Goal: Find specific page/section: Find specific page/section

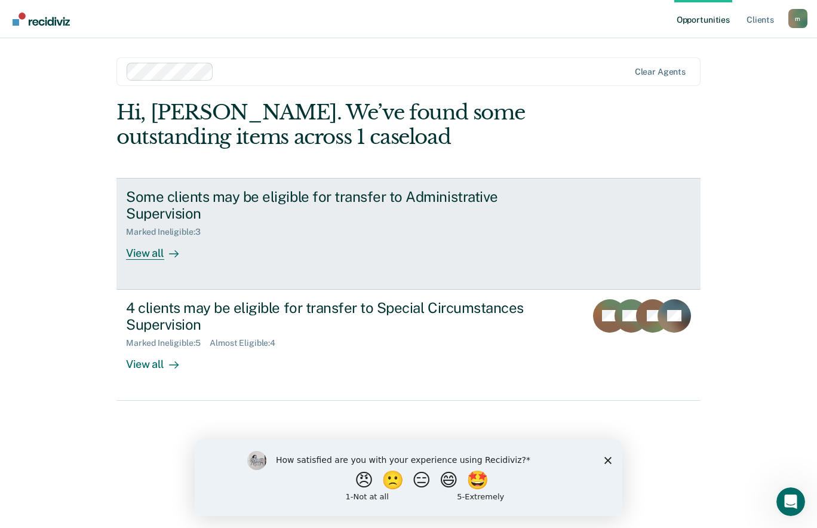
click at [160, 247] on div "View all" at bounding box center [159, 248] width 67 height 23
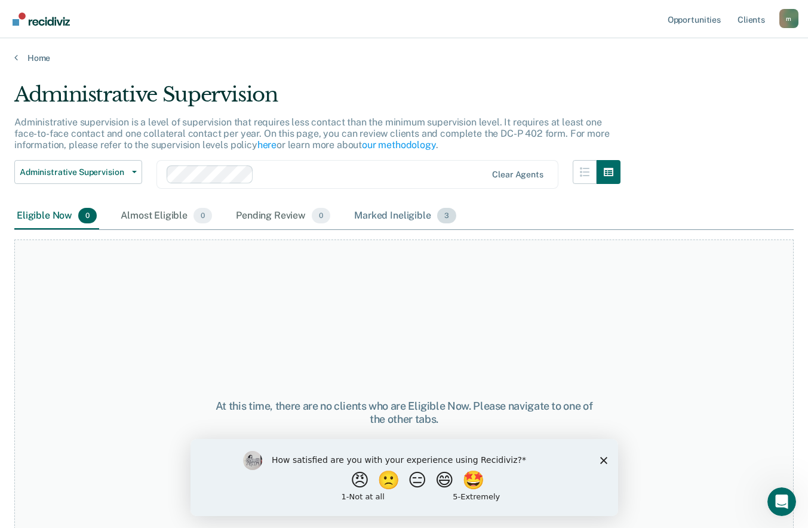
click at [412, 218] on div "Marked Ineligible 3" at bounding box center [405, 216] width 107 height 26
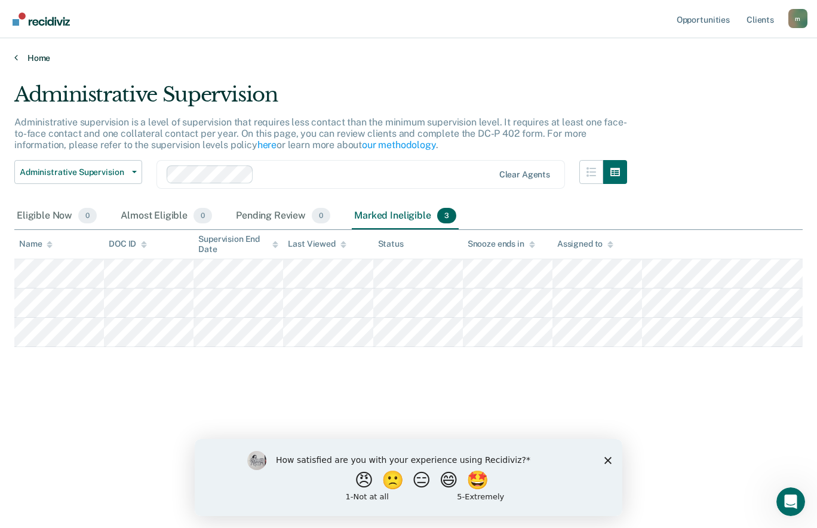
click at [35, 53] on link "Home" at bounding box center [408, 58] width 789 height 11
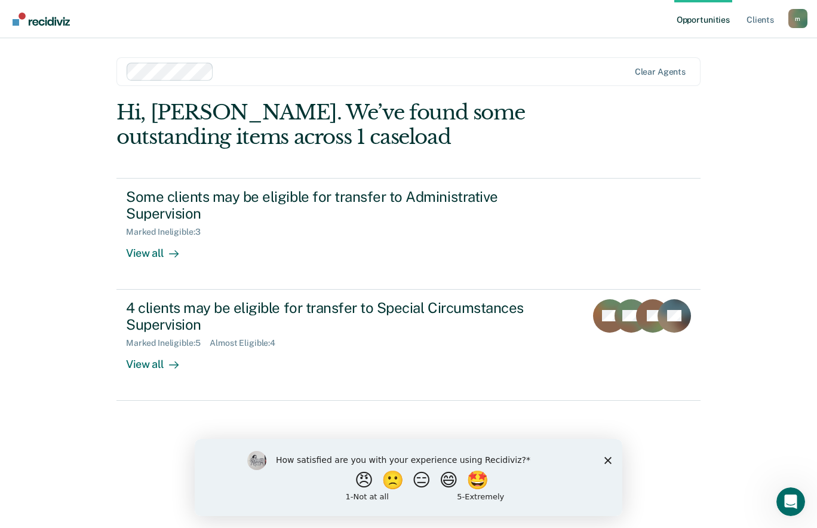
click at [225, 342] on div "Almost Eligible : 4" at bounding box center [247, 343] width 75 height 10
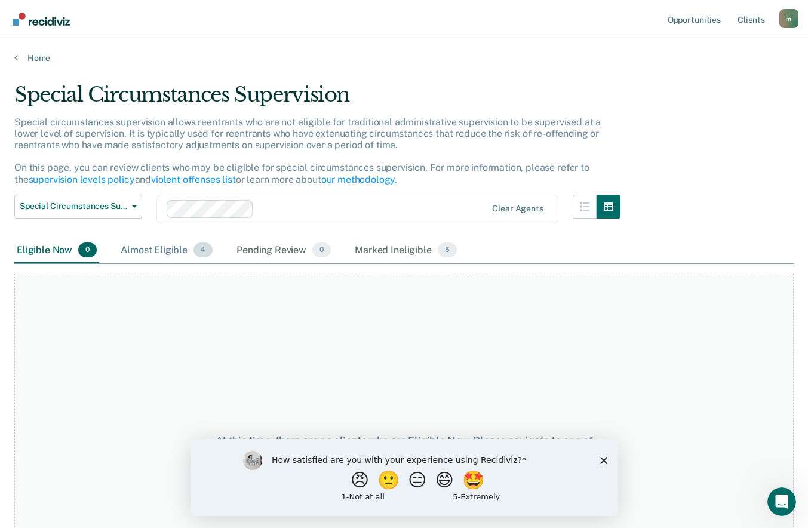
click at [160, 243] on div "Almost Eligible 4" at bounding box center [166, 251] width 97 height 26
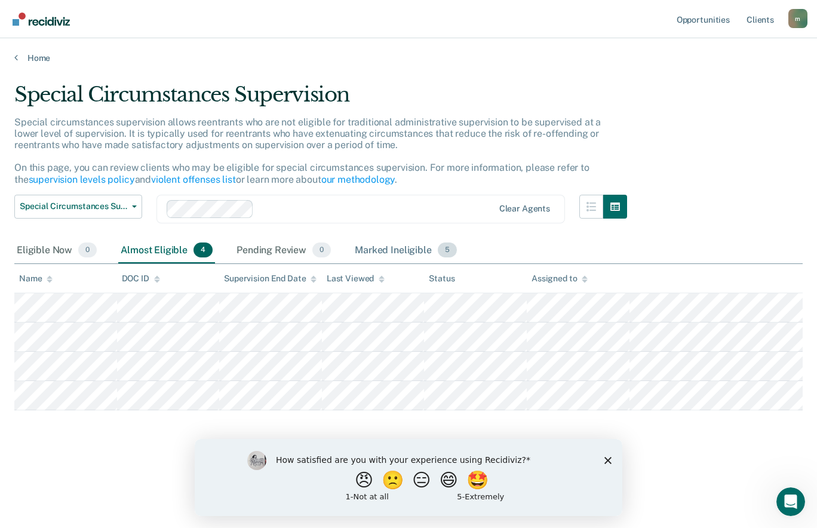
click at [386, 250] on div "Marked Ineligible 5" at bounding box center [406, 251] width 107 height 26
